Goal: Transaction & Acquisition: Subscribe to service/newsletter

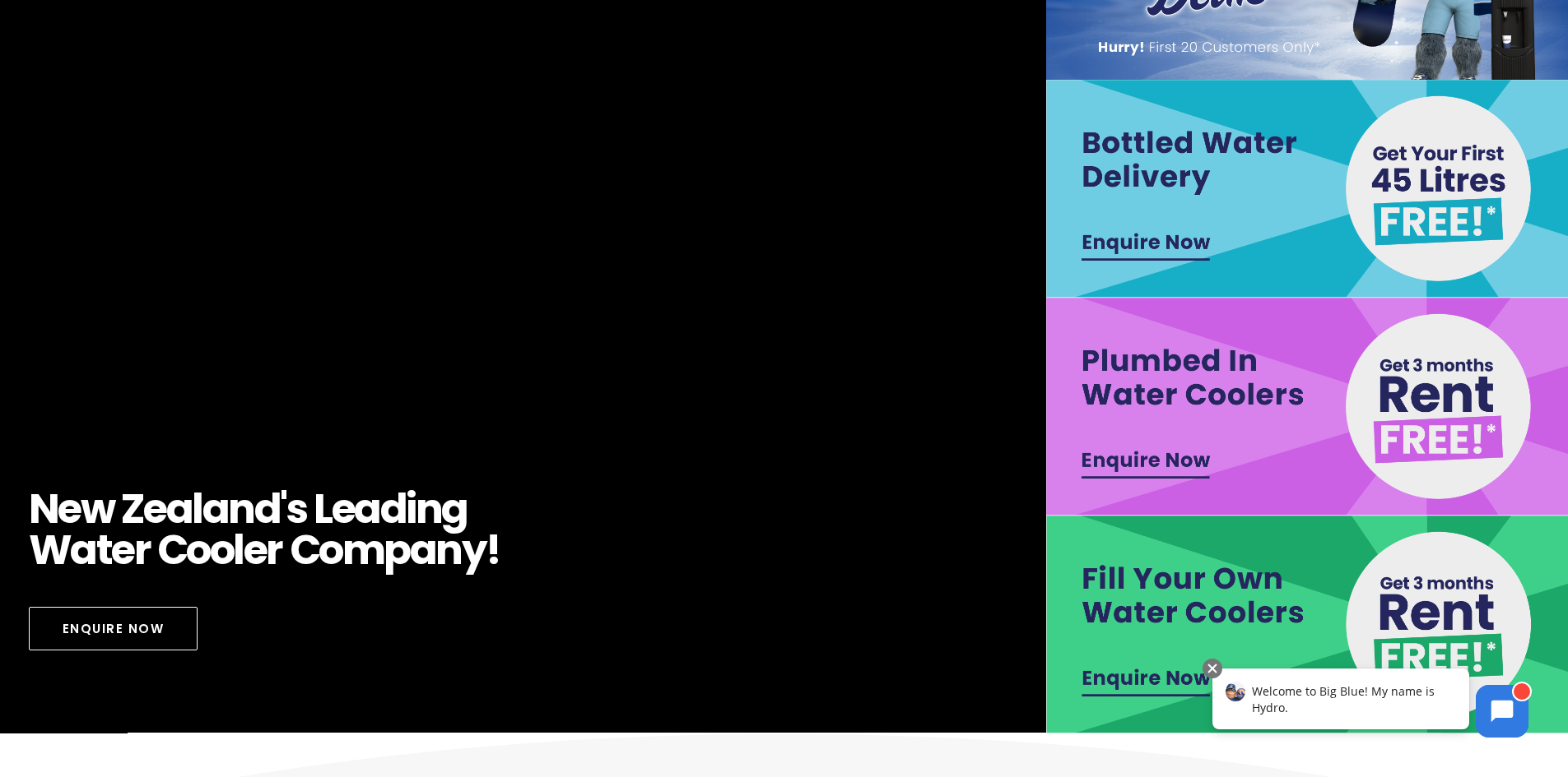
scroll to position [164, 0]
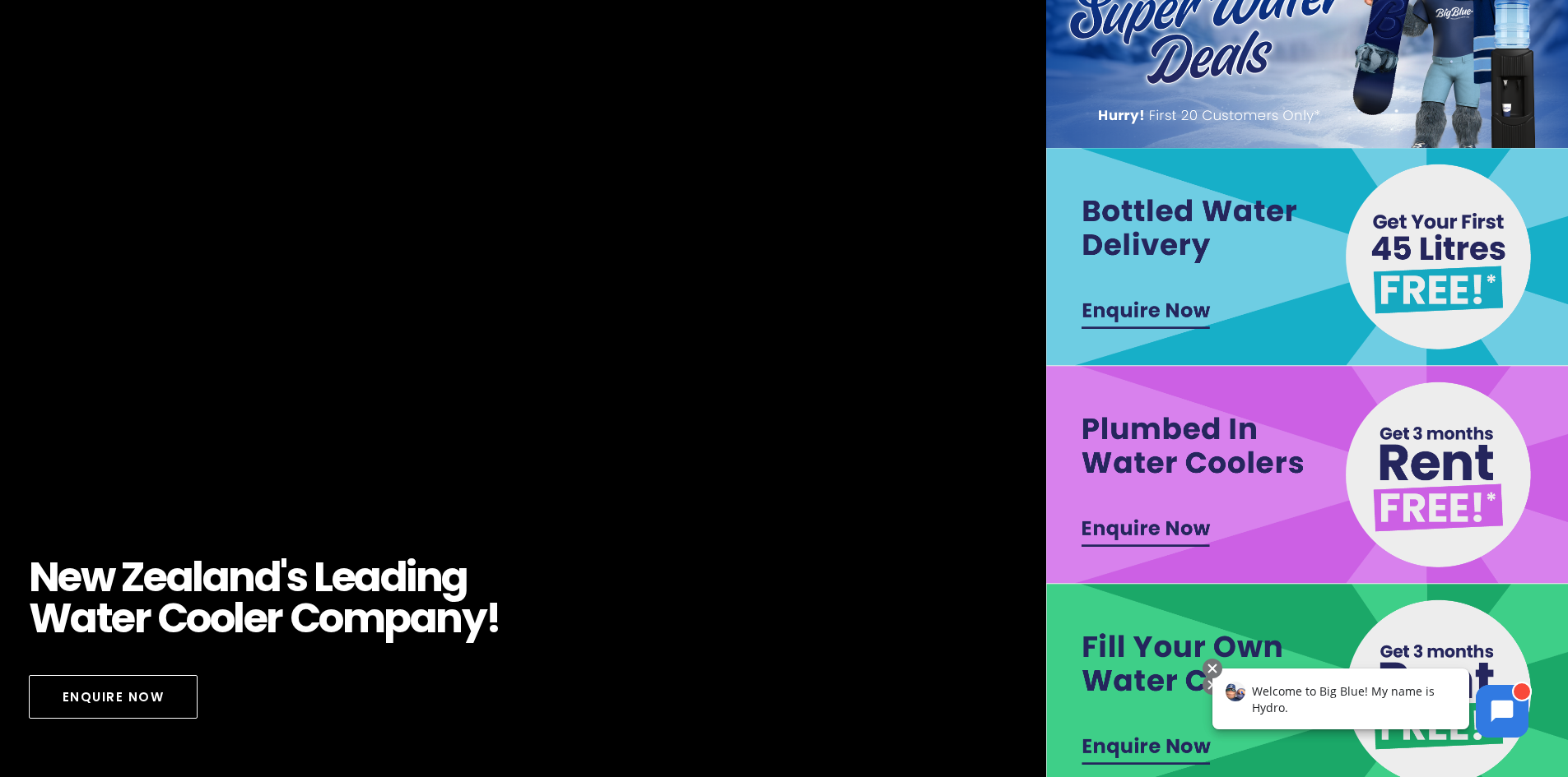
click at [1424, 297] on img at bounding box center [1308, 257] width 524 height 218
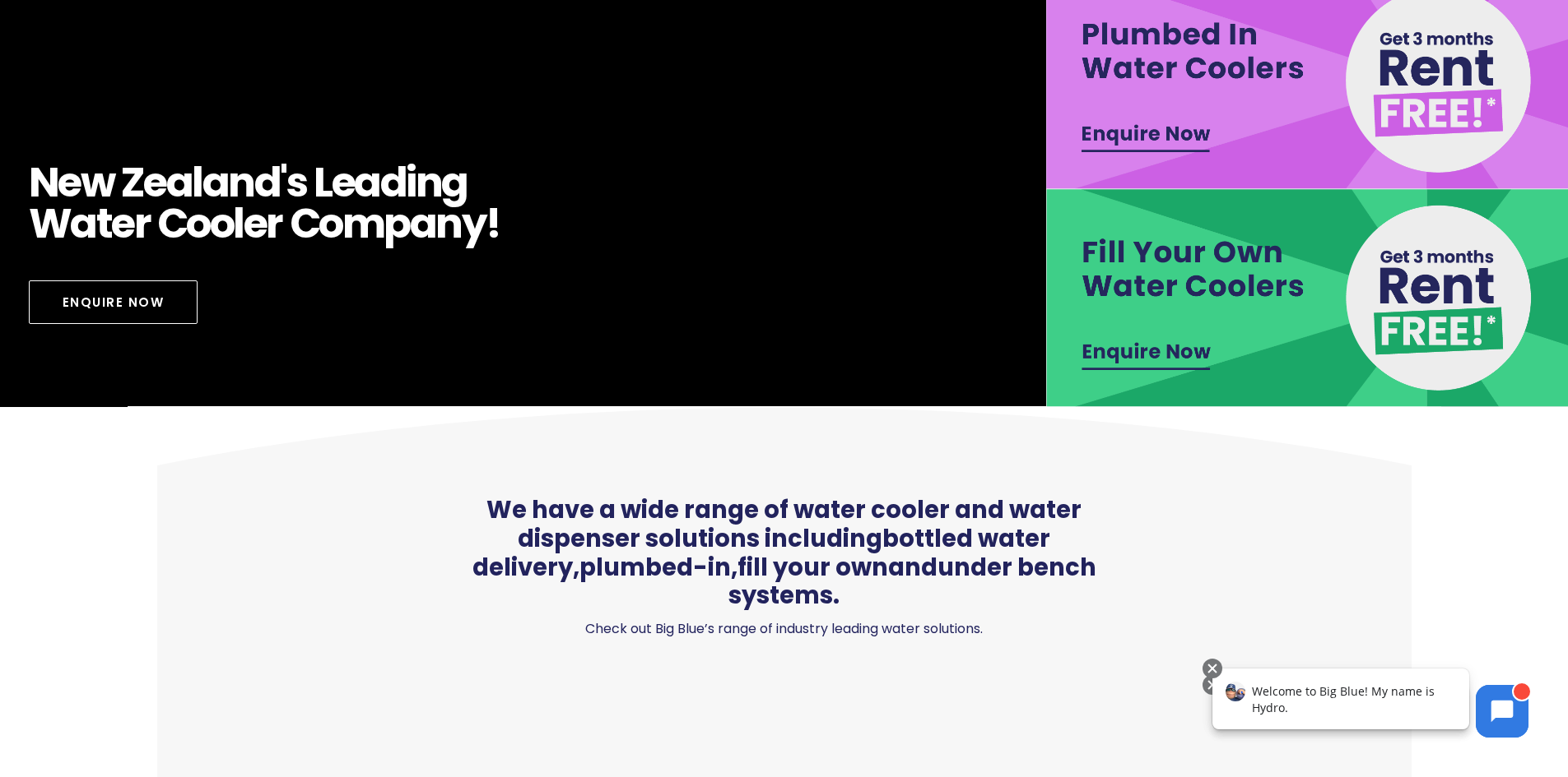
scroll to position [576, 0]
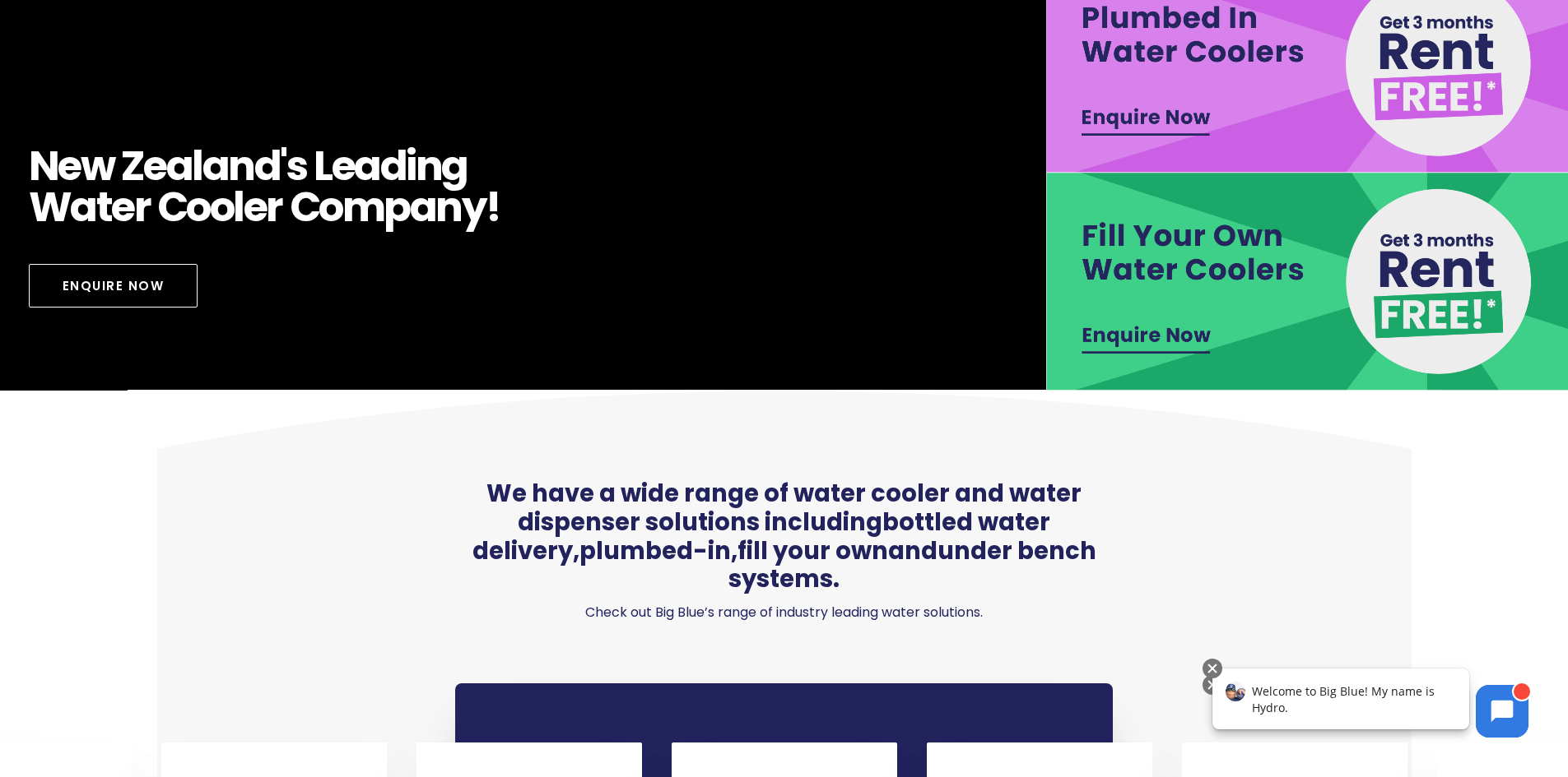
click at [1220, 263] on img at bounding box center [1308, 282] width 524 height 218
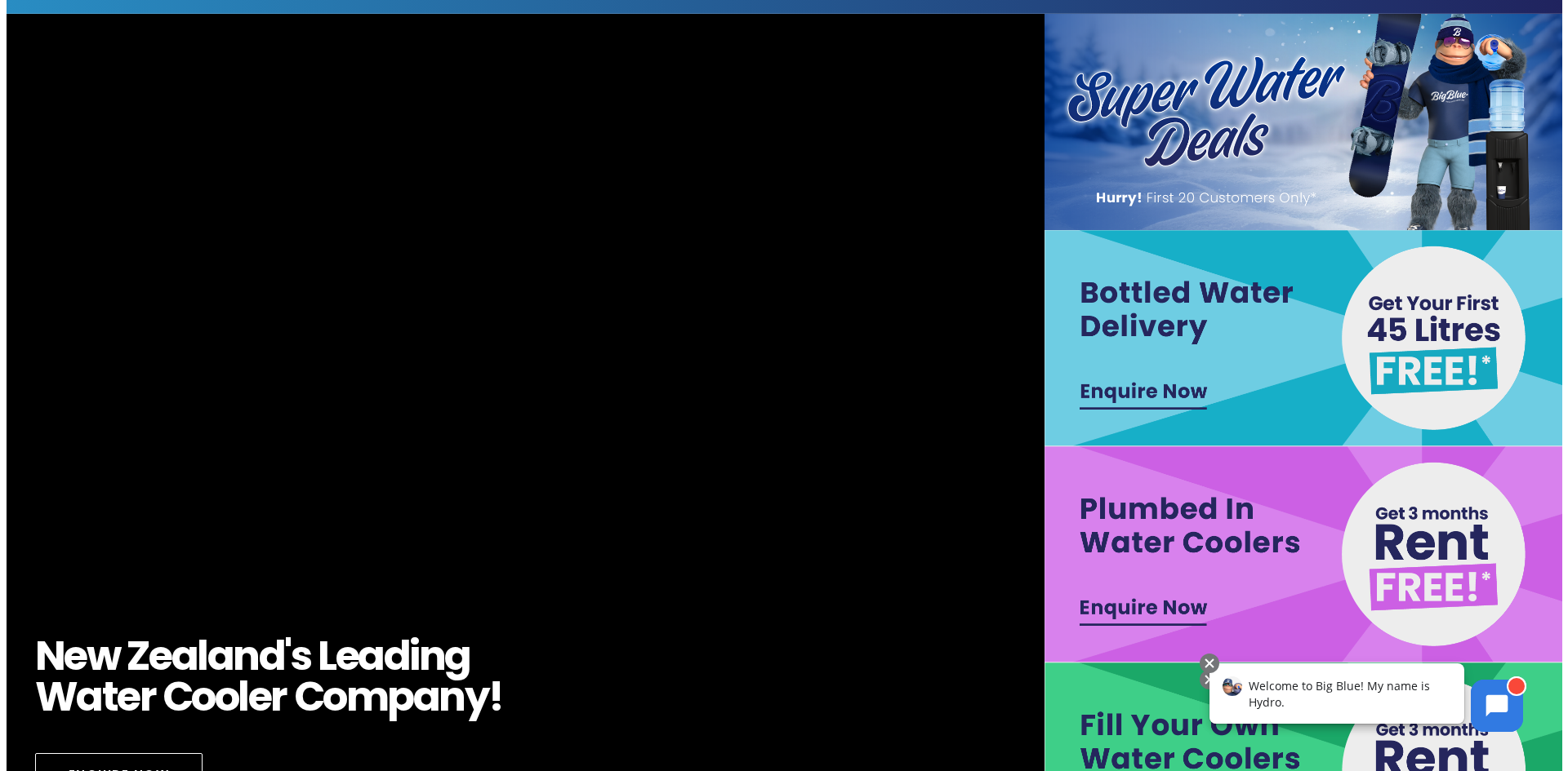
scroll to position [0, 0]
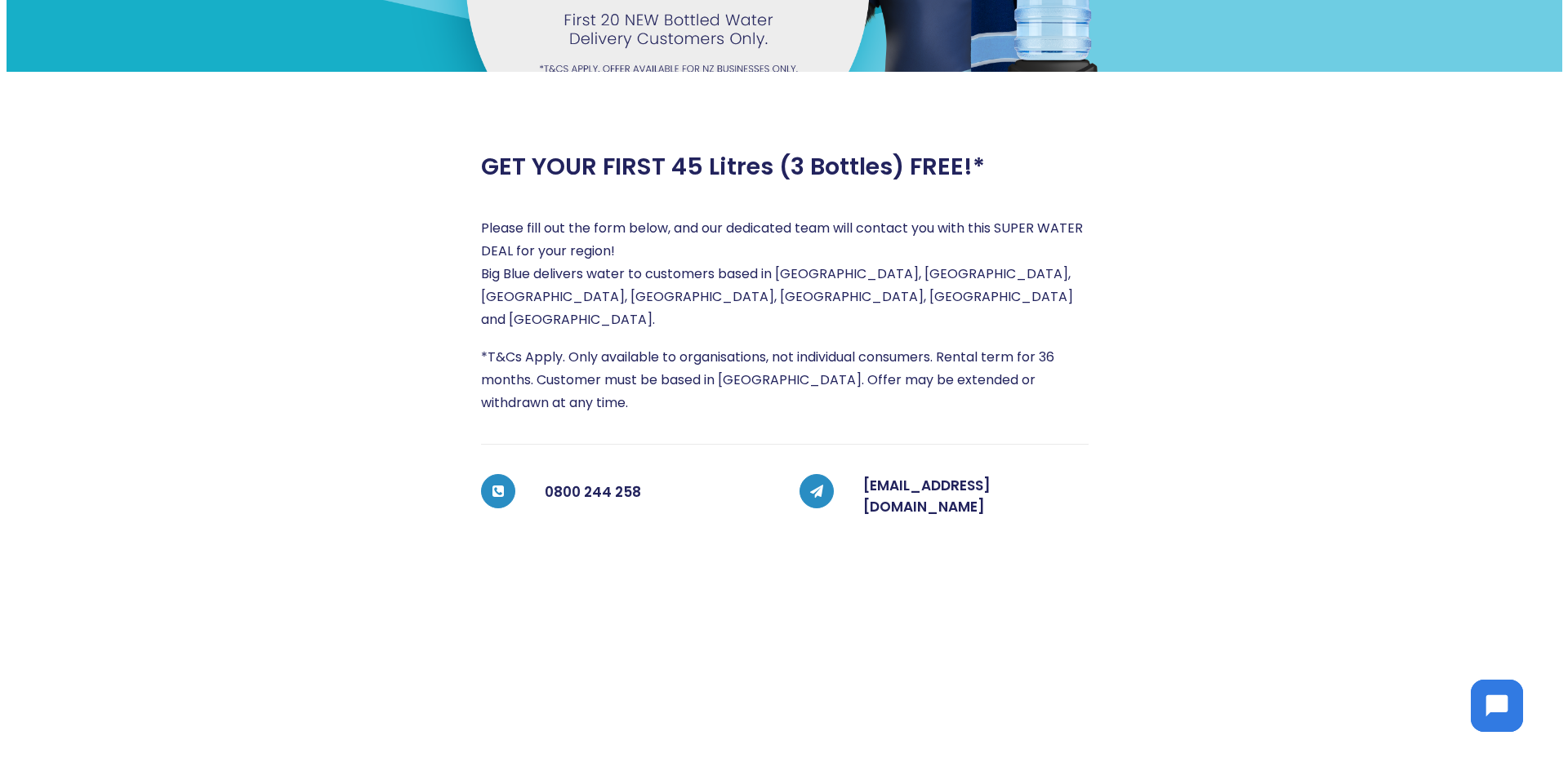
scroll to position [245, 0]
